Goal: Information Seeking & Learning: Learn about a topic

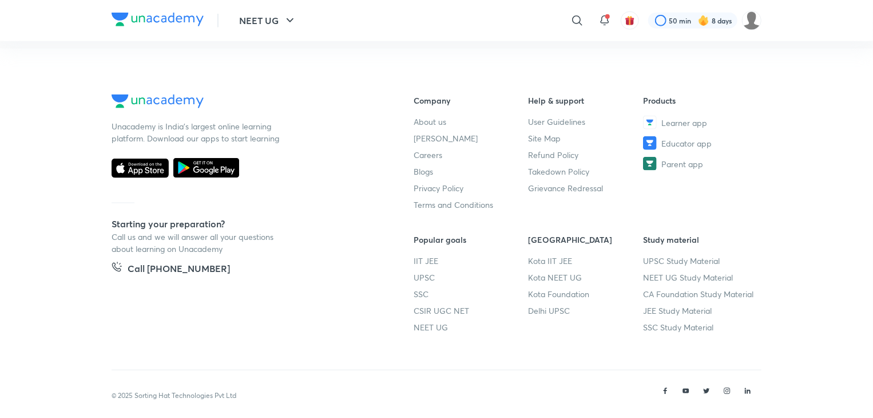
scroll to position [592, 0]
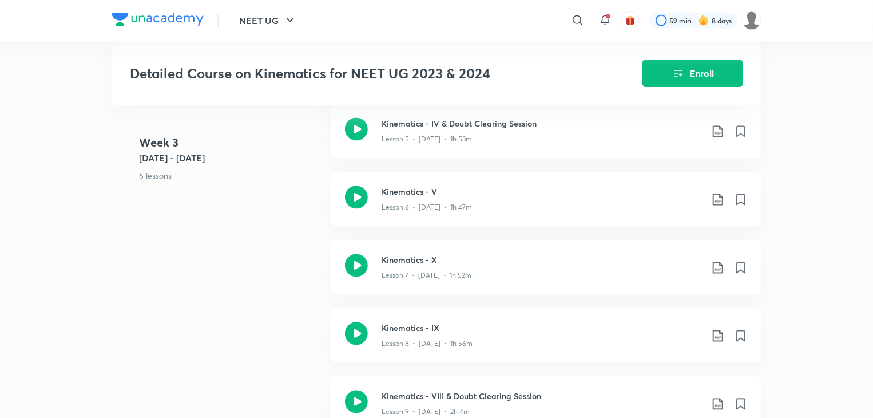
scroll to position [1054, 0]
click at [516, 207] on div "Kinematics - V Lesson 6 • Sept 21 • 1h 47m" at bounding box center [546, 199] width 430 height 54
click at [421, 240] on div "Kinematics - X Lesson 7 • Sept 22 • 1h 52m" at bounding box center [546, 267] width 430 height 54
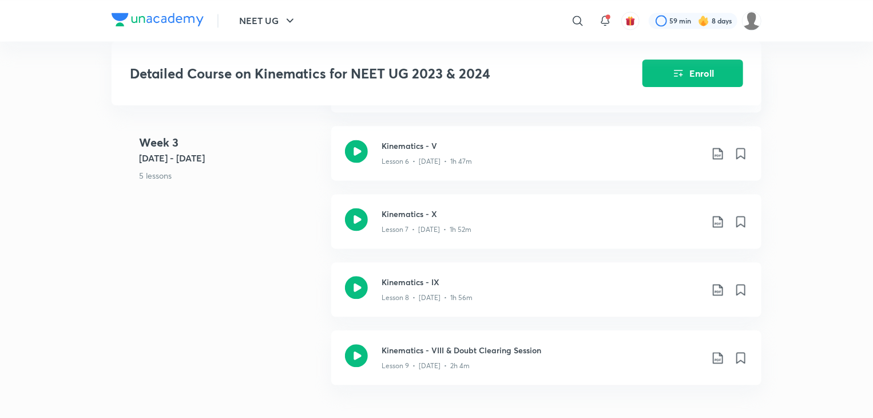
scroll to position [1093, 0]
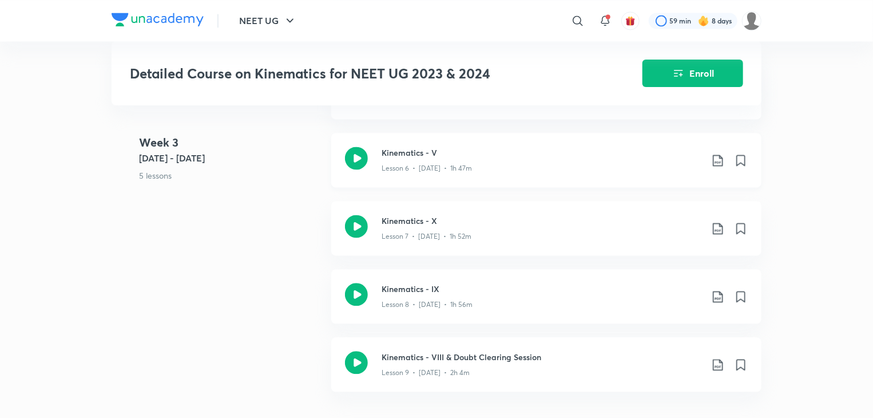
click at [604, 164] on div "Kinematics - V Lesson 6 • Sept 21 • 1h 47m" at bounding box center [546, 160] width 430 height 54
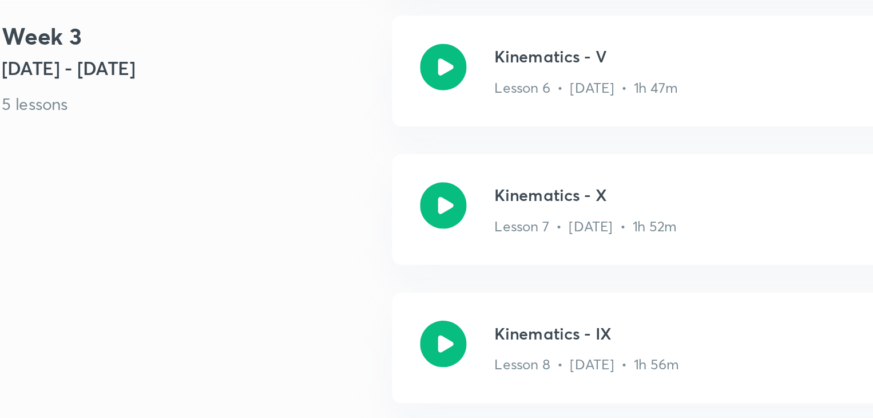
scroll to position [1093, 0]
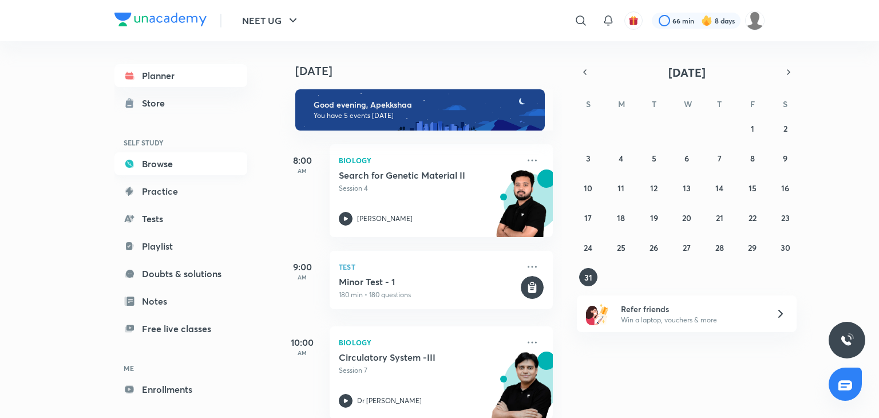
click at [195, 158] on link "Browse" at bounding box center [180, 163] width 133 height 23
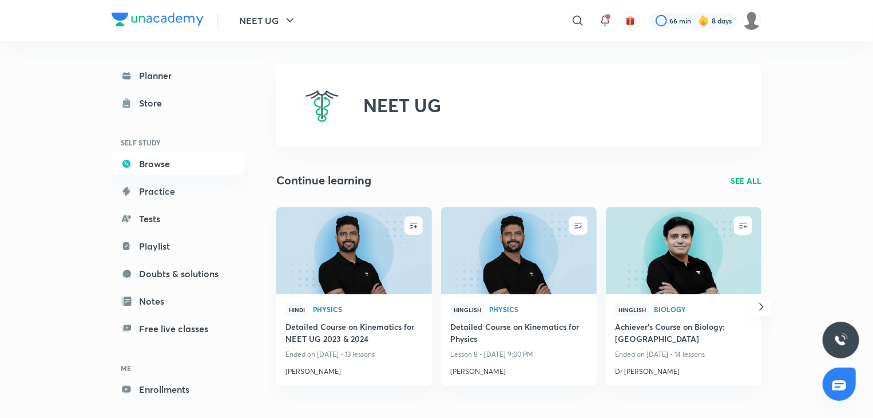
click at [373, 294] on div "Hindi Physics Detailed Course on Kinematics for NEET UG 2023 & 2024 Ended on Se…" at bounding box center [354, 340] width 156 height 92
click at [375, 281] on img at bounding box center [354, 250] width 158 height 89
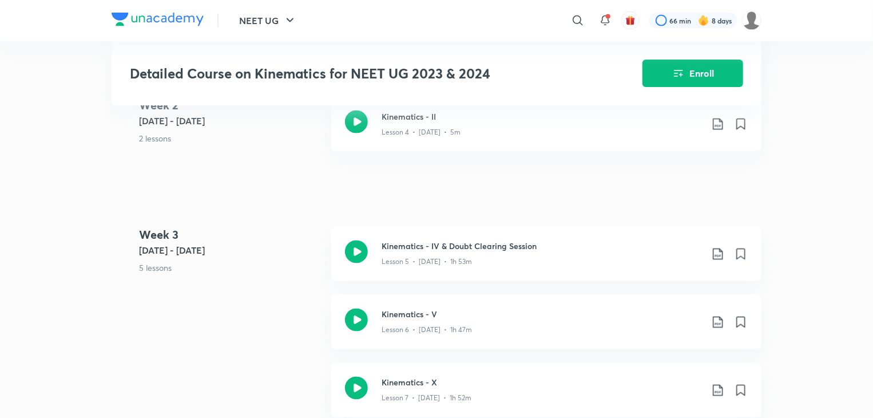
scroll to position [949, 0]
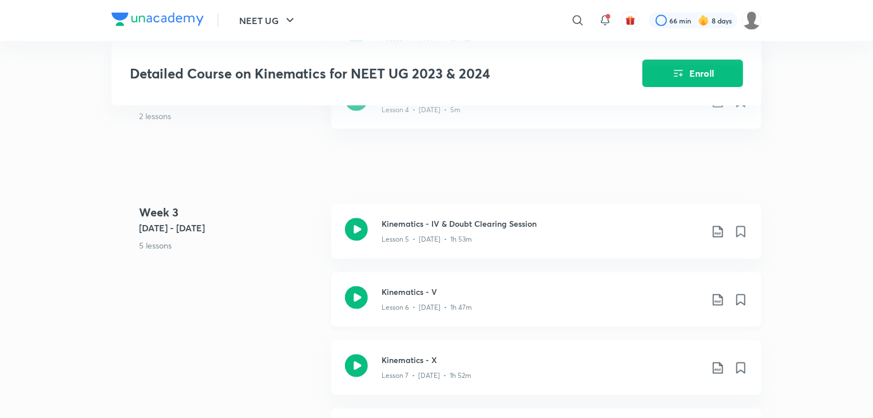
click at [597, 298] on div "Lesson 6 • Sept 21 • 1h 47m" at bounding box center [542, 305] width 320 height 15
click at [490, 372] on div "Kinematics - X Lesson 7 • Sept 22 • 1h 52m" at bounding box center [546, 367] width 430 height 54
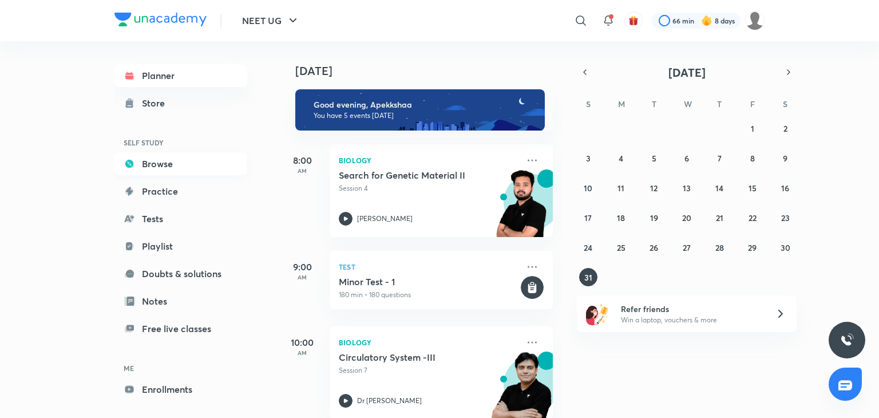
click at [229, 174] on link "Browse" at bounding box center [180, 163] width 133 height 23
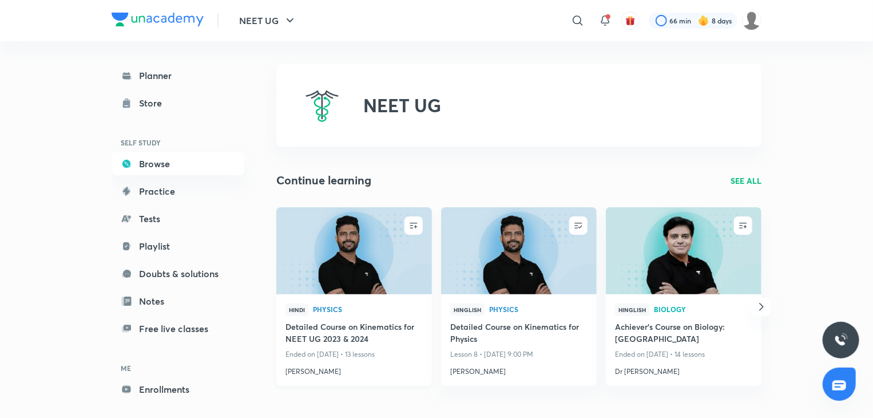
click at [376, 230] on img at bounding box center [354, 250] width 158 height 89
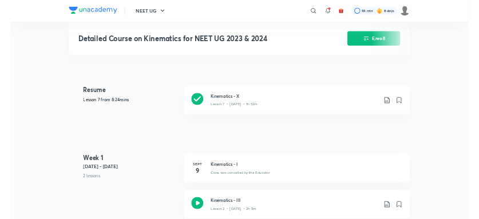
scroll to position [471, 0]
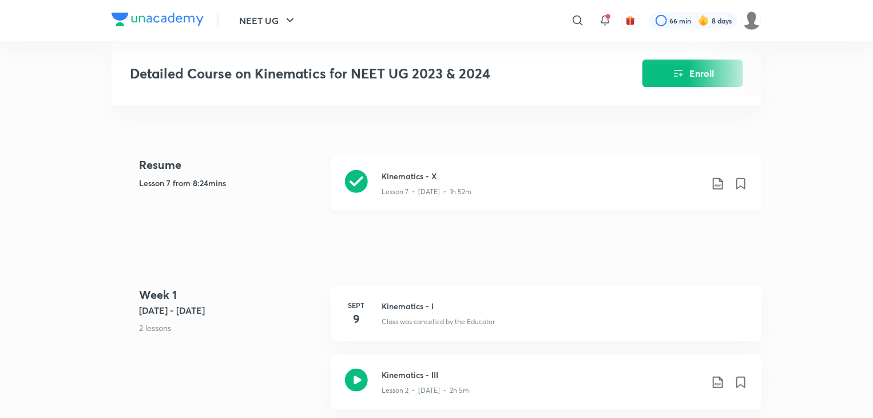
click at [560, 185] on div "Kinematics - X Lesson 7 • Sept 22 • 1h 52m" at bounding box center [546, 183] width 430 height 54
